Goal: Transaction & Acquisition: Subscribe to service/newsletter

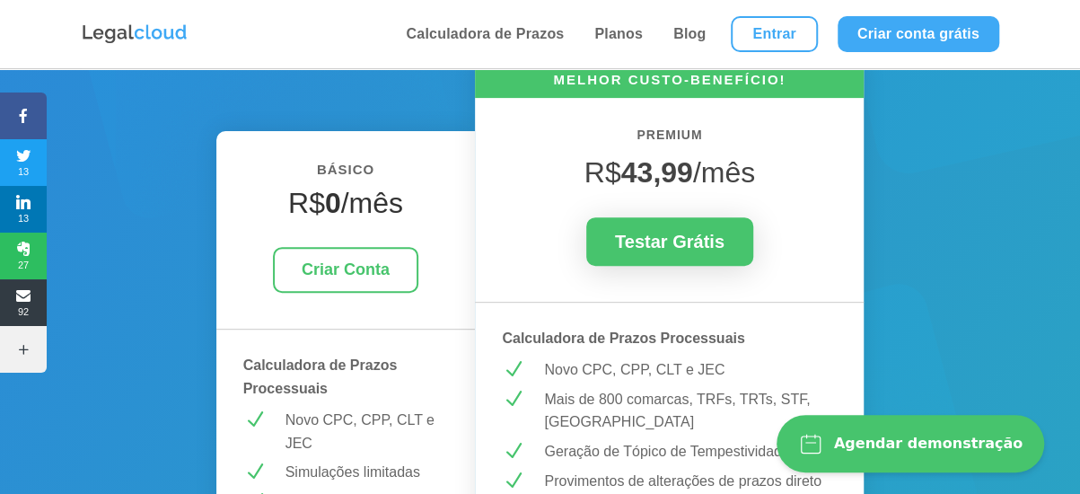
scroll to position [269, 0]
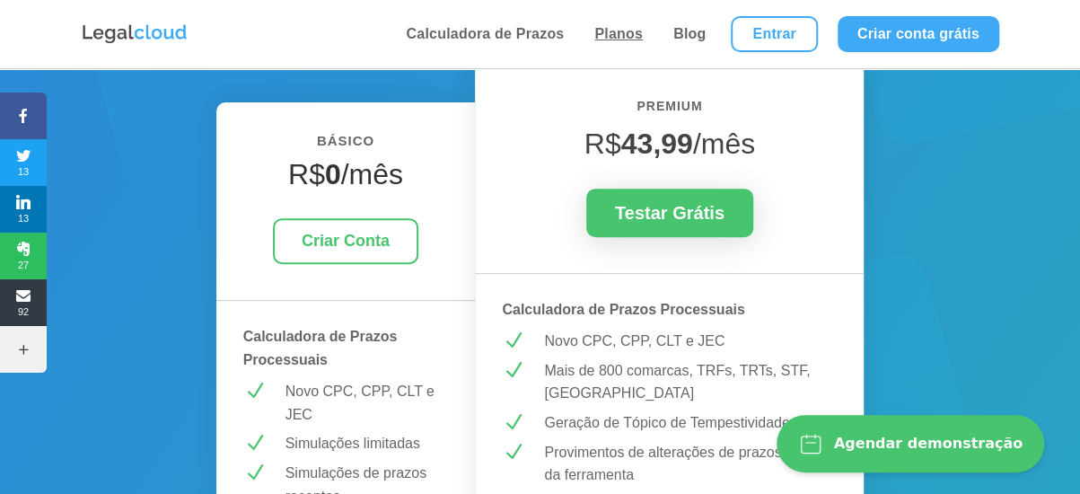
click at [618, 33] on link "Planos" at bounding box center [618, 34] width 59 height 68
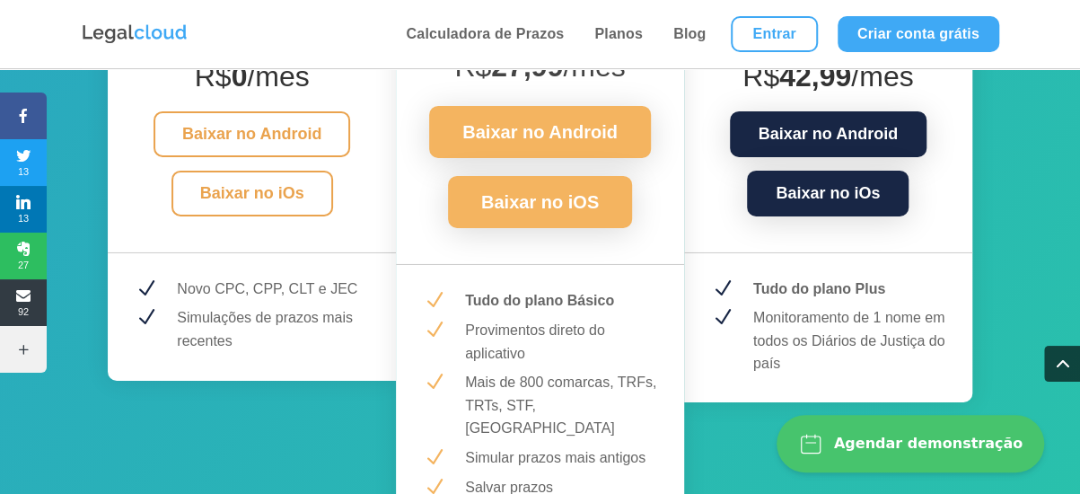
scroll to position [2784, 0]
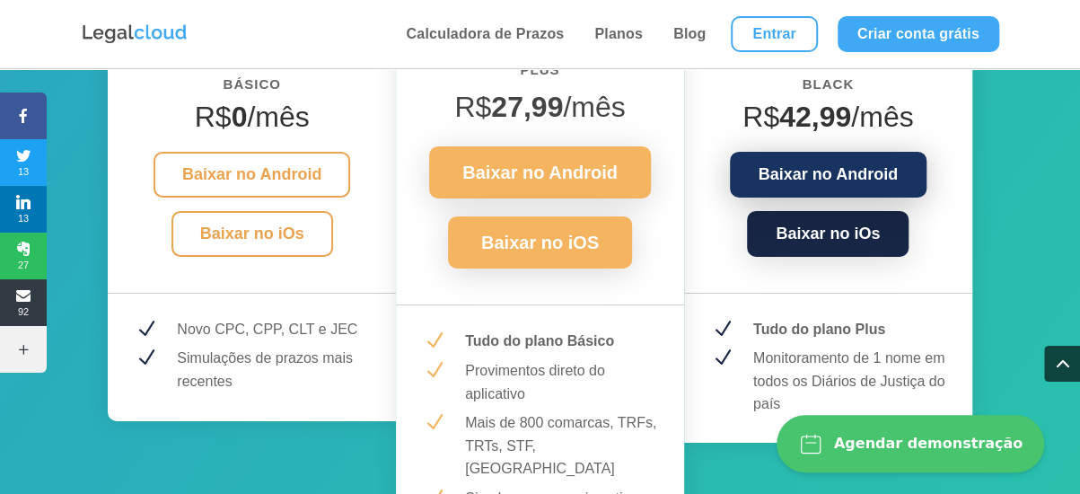
click at [870, 175] on link "Baixar no Android" at bounding box center [828, 175] width 197 height 46
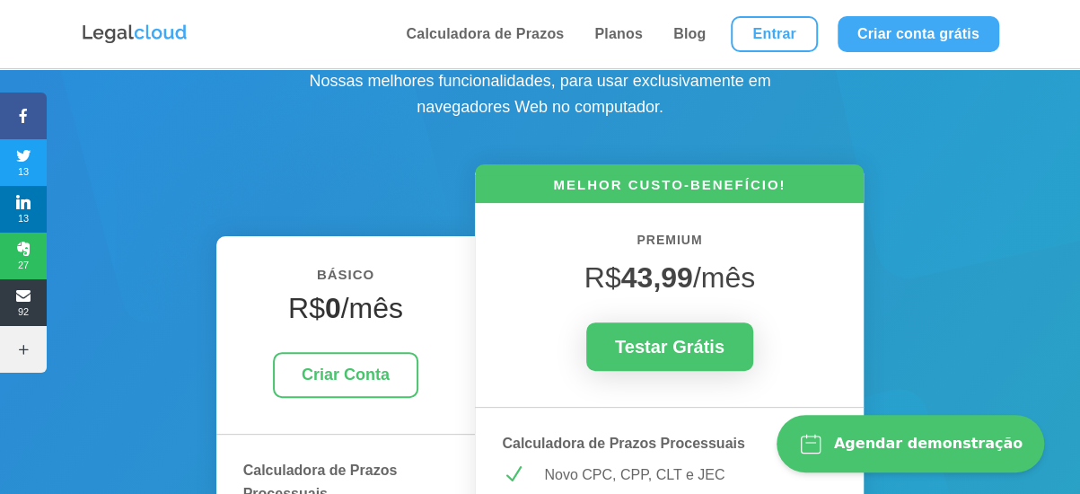
scroll to position [180, 0]
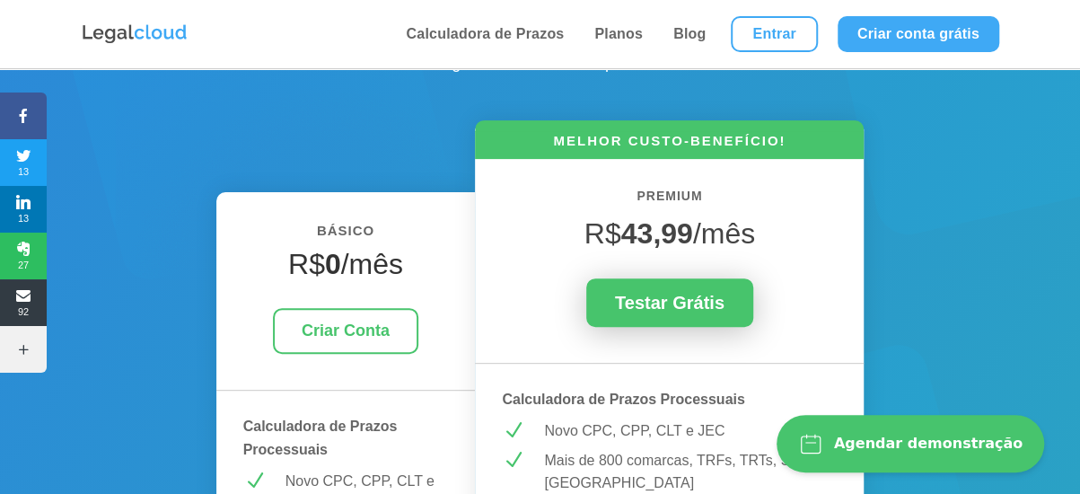
click at [711, 307] on link "Testar Grátis" at bounding box center [669, 302] width 167 height 48
